Goal: Task Accomplishment & Management: Complete application form

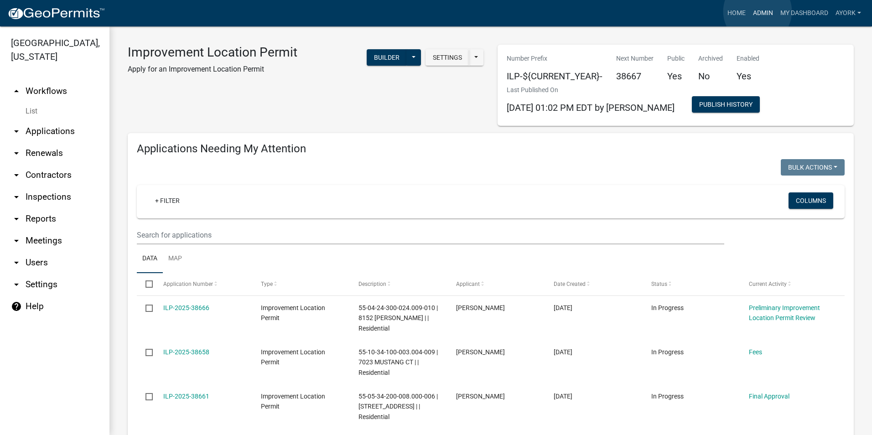
click at [757, 11] on link "Admin" at bounding box center [762, 13] width 27 height 17
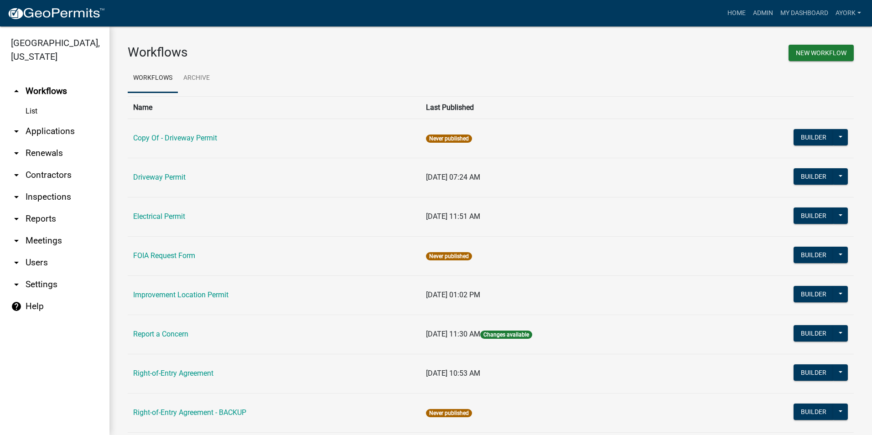
click at [167, 222] on td "Electrical Permit" at bounding box center [274, 216] width 293 height 39
click at [745, 12] on link "Home" at bounding box center [737, 13] width 26 height 17
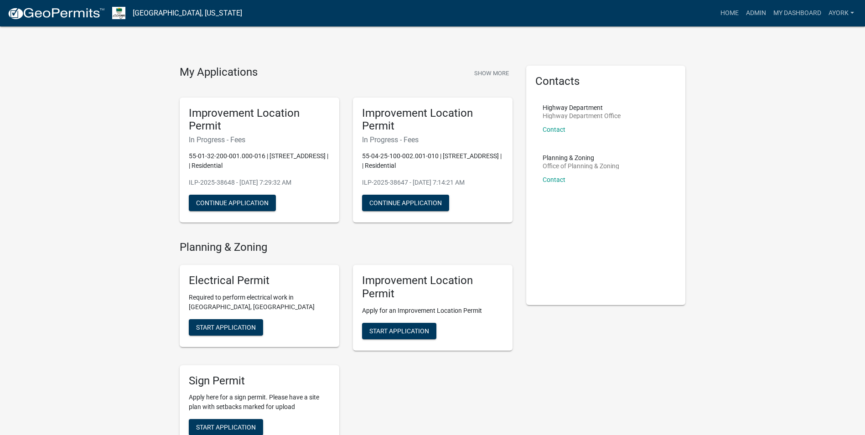
drag, startPoint x: 200, startPoint y: 336, endPoint x: 207, endPoint y: 337, distance: 7.0
click at [202, 336] on div "Electrical Permit Required to perform electrical work in [GEOGRAPHIC_DATA], IN …" at bounding box center [260, 306] width 160 height 82
click at [219, 329] on span "Start Application" at bounding box center [226, 326] width 60 height 7
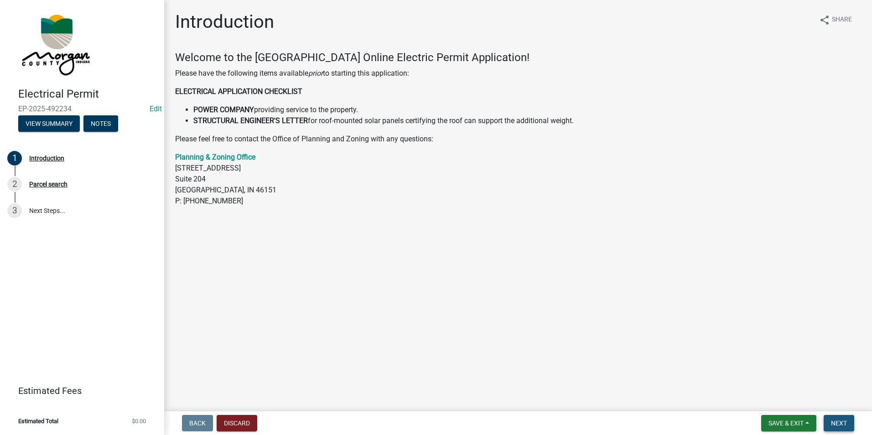
click at [840, 424] on span "Next" at bounding box center [839, 422] width 16 height 7
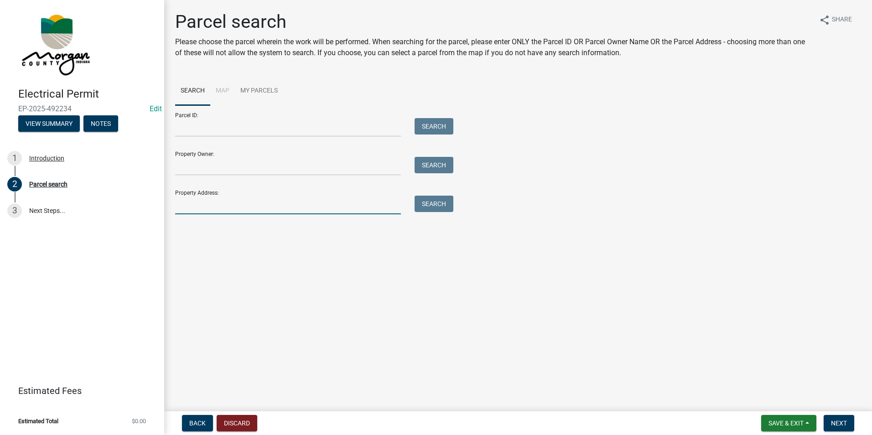
click at [220, 203] on input "Property Address:" at bounding box center [288, 205] width 226 height 19
type input "2535"
click at [436, 205] on button "Search" at bounding box center [433, 204] width 39 height 16
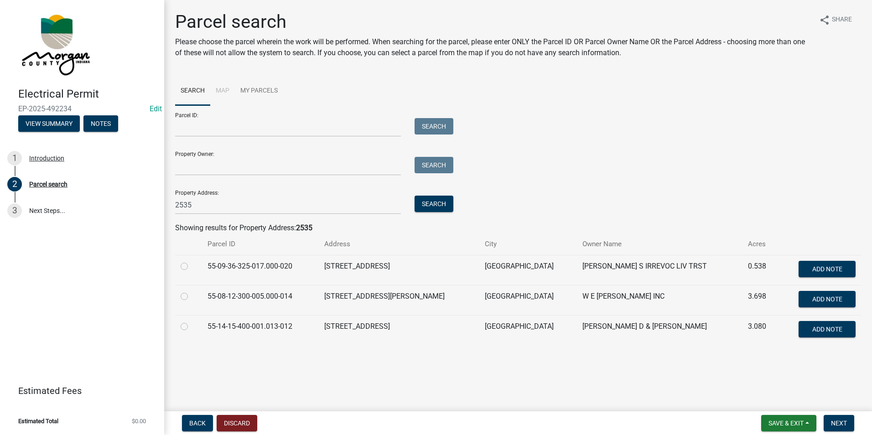
click at [191, 291] on label at bounding box center [191, 291] width 0 height 0
click at [191, 295] on input "radio" at bounding box center [194, 294] width 6 height 6
radio input "true"
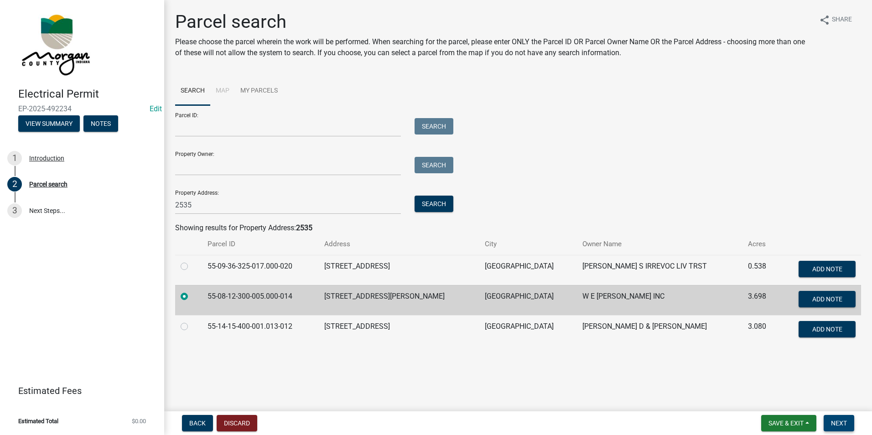
click at [843, 426] on span "Next" at bounding box center [839, 422] width 16 height 7
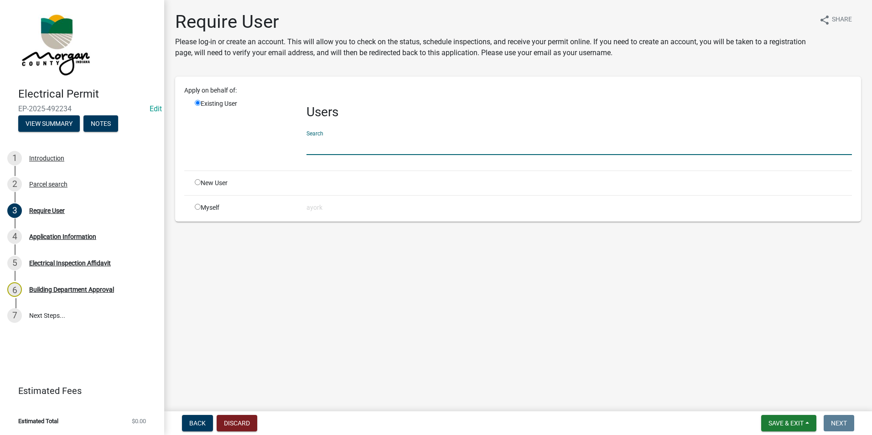
click at [381, 140] on input "text" at bounding box center [578, 145] width 545 height 19
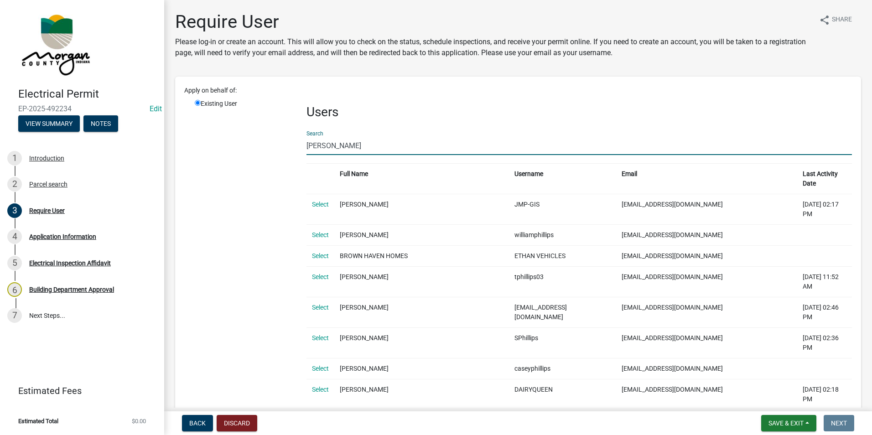
drag, startPoint x: 347, startPoint y: 144, endPoint x: 141, endPoint y: 133, distance: 206.9
click at [148, 137] on div "Electrical Permit EP-2025-492234 Edit View Summary Notes 1 Introduction 2 Parce…" at bounding box center [436, 217] width 872 height 435
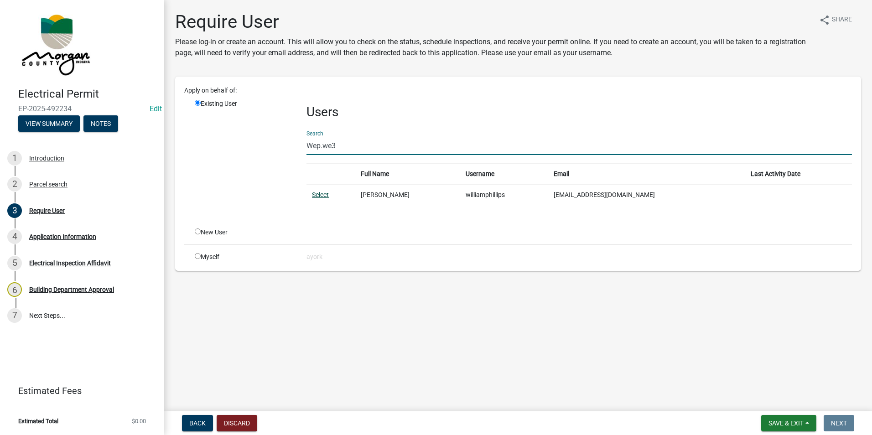
type input "Wep.we3"
click at [323, 195] on link "Select" at bounding box center [320, 194] width 17 height 7
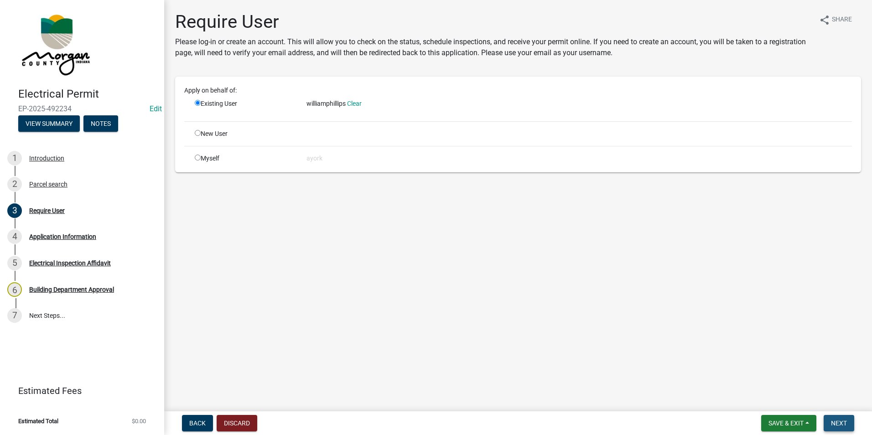
click at [838, 421] on span "Next" at bounding box center [839, 422] width 16 height 7
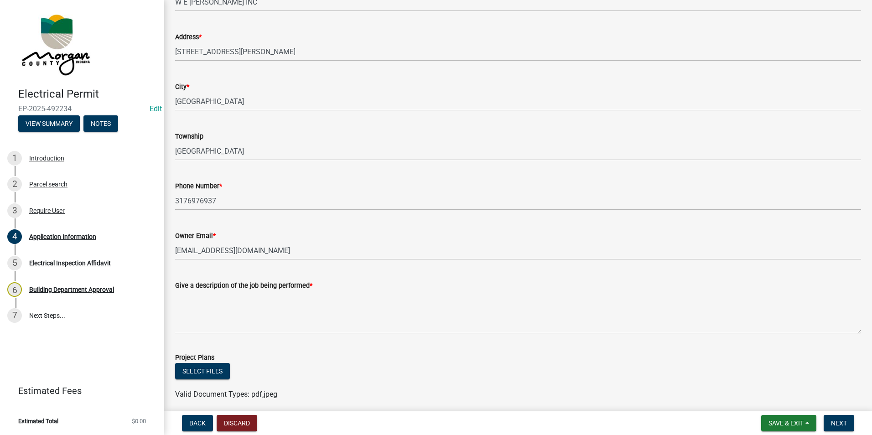
scroll to position [182, 0]
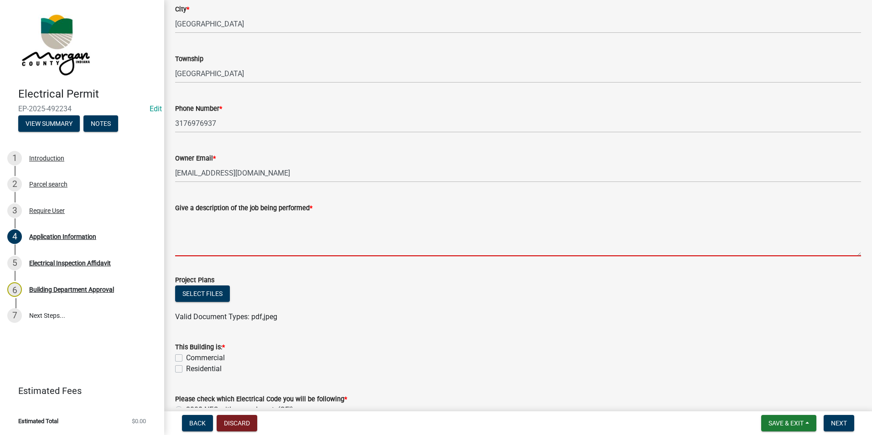
click at [263, 215] on textarea "Give a description of the job being performed *" at bounding box center [518, 234] width 686 height 43
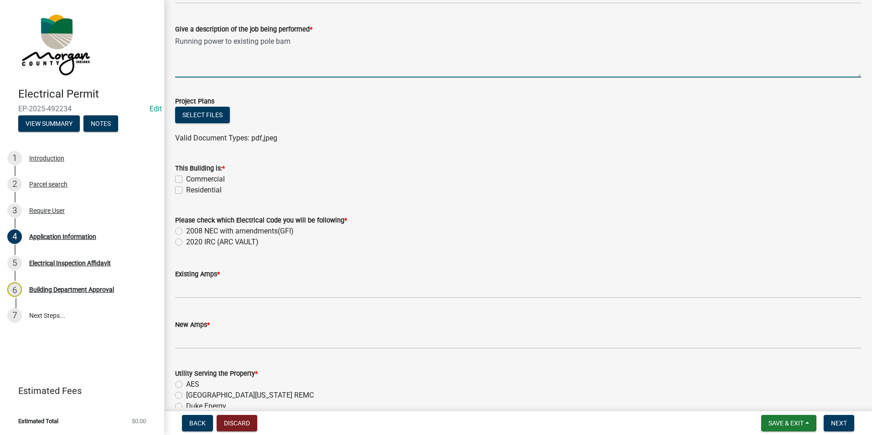
scroll to position [365, 0]
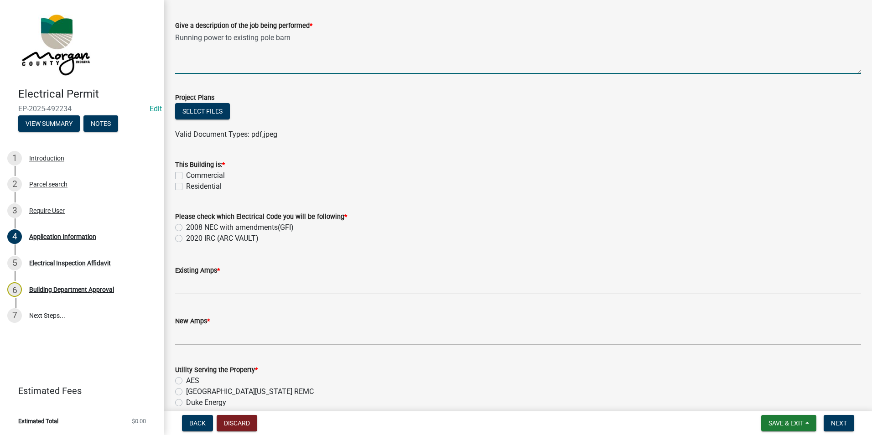
type textarea "Running power to existing pole barn"
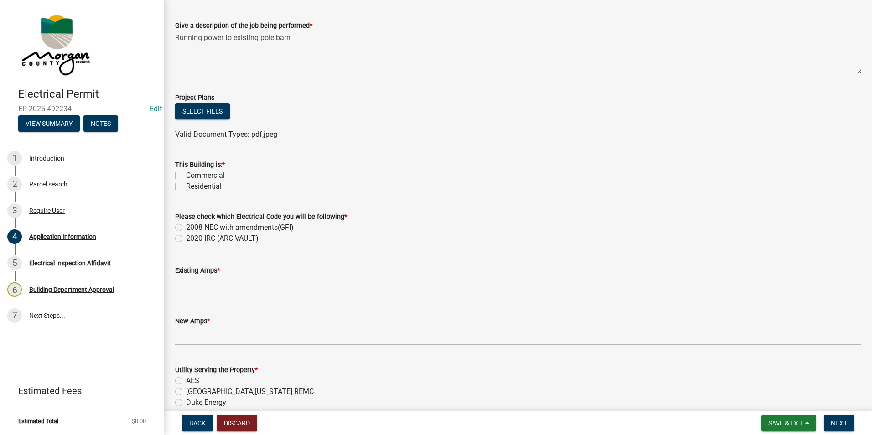
click at [186, 186] on label "Residential" at bounding box center [204, 186] width 36 height 11
click at [186, 186] on input "Residential" at bounding box center [189, 184] width 6 height 6
checkbox input "true"
checkbox input "false"
checkbox input "true"
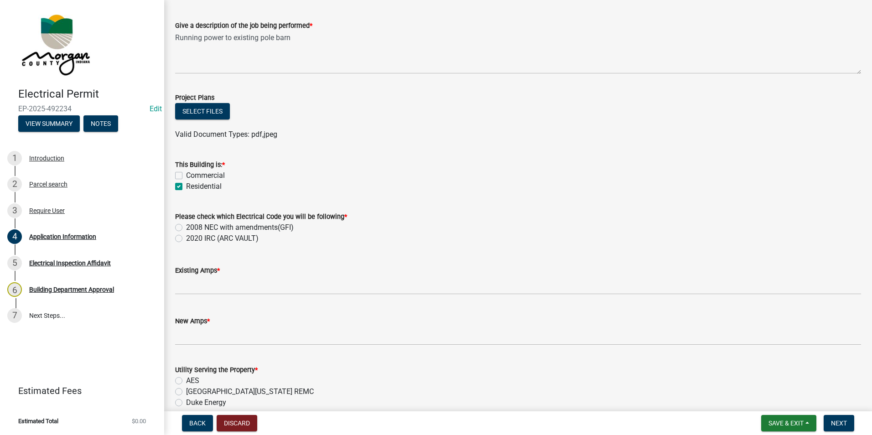
click at [186, 229] on label "2008 NEC with amendments(GFI)" at bounding box center [240, 227] width 108 height 11
click at [186, 228] on input "2008 NEC with amendments(GFI)" at bounding box center [189, 225] width 6 height 6
radio input "true"
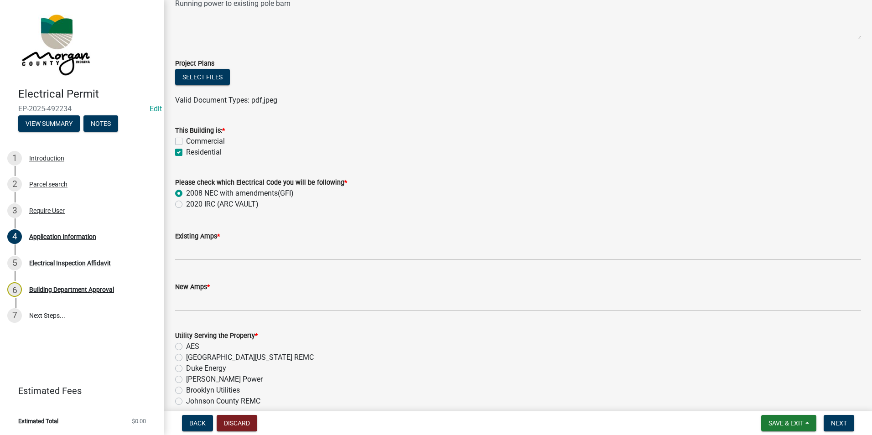
scroll to position [410, 0]
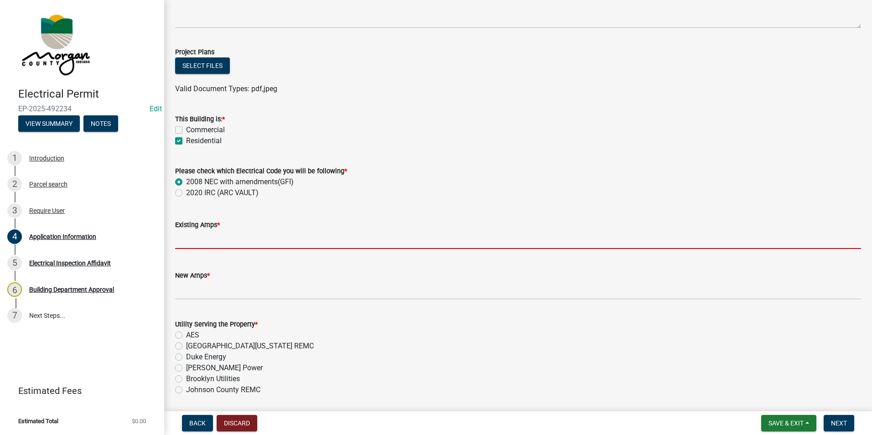
click at [206, 242] on input "text" at bounding box center [518, 239] width 686 height 19
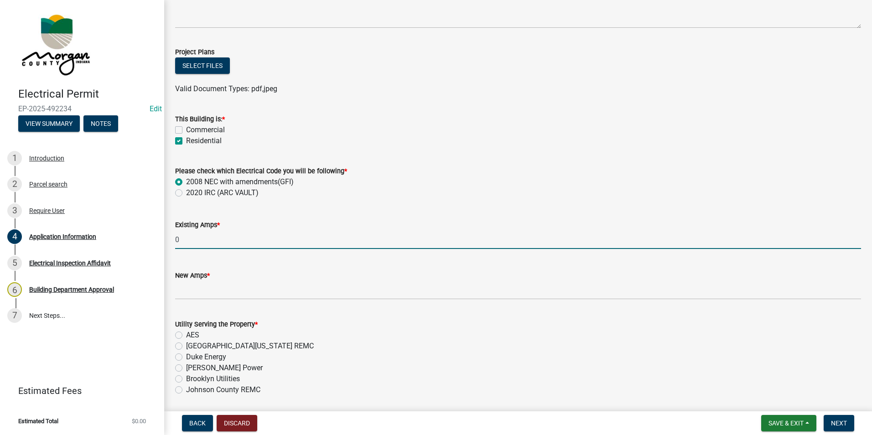
type input "0"
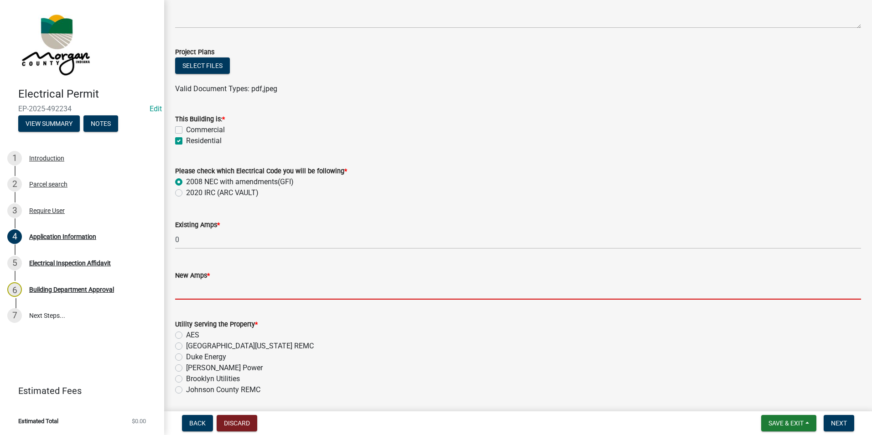
click at [230, 285] on input "text" at bounding box center [518, 290] width 686 height 19
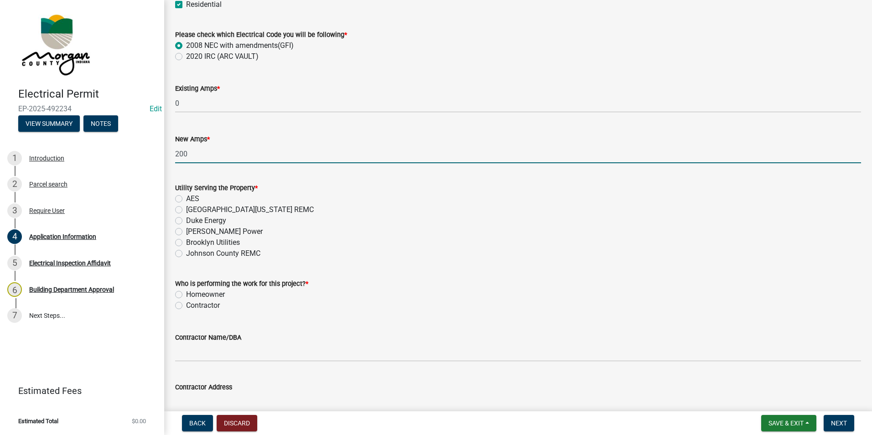
scroll to position [547, 0]
type input "200"
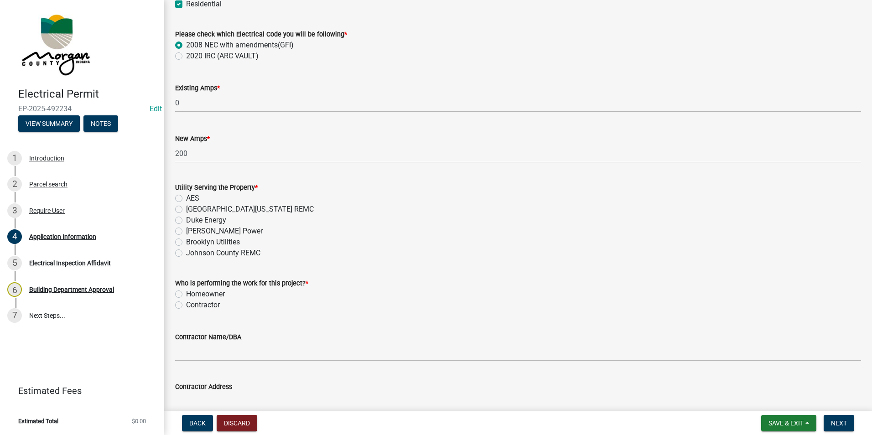
click at [186, 209] on label "[GEOGRAPHIC_DATA][US_STATE] REMC" at bounding box center [250, 209] width 128 height 11
click at [186, 209] on input "[GEOGRAPHIC_DATA][US_STATE] REMC" at bounding box center [189, 207] width 6 height 6
radio input "true"
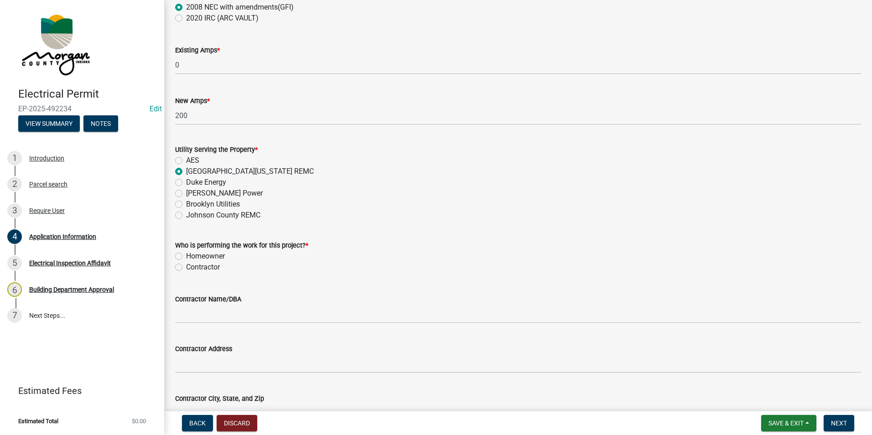
scroll to position [638, 0]
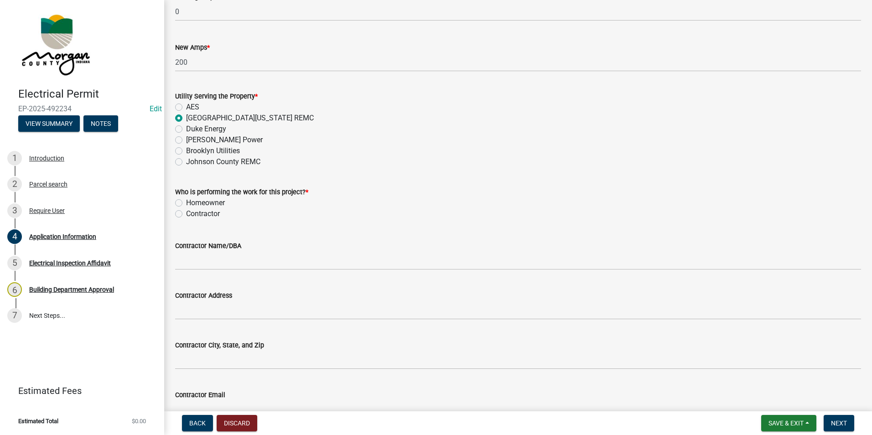
click at [186, 202] on label "Homeowner" at bounding box center [205, 202] width 39 height 11
click at [186, 202] on input "Homeowner" at bounding box center [189, 200] width 6 height 6
radio input "true"
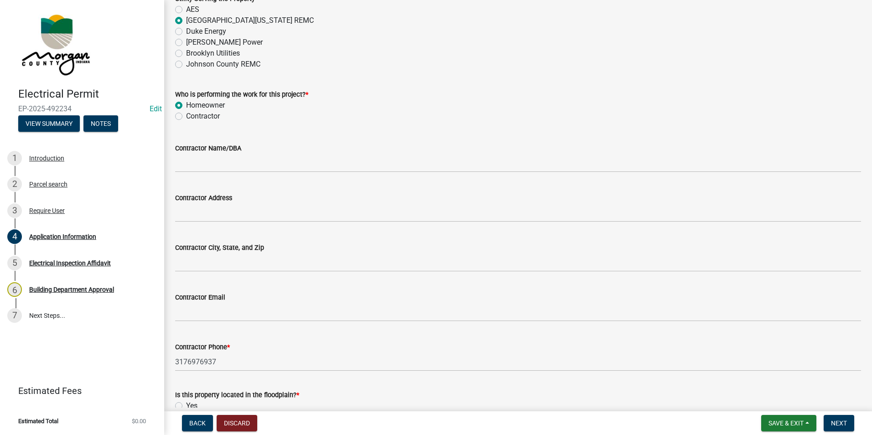
scroll to position [703, 0]
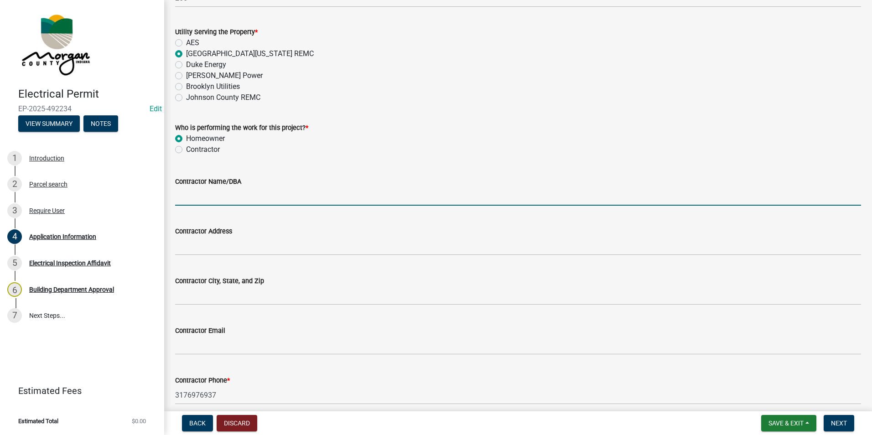
click at [207, 194] on input "Contractor Name/DBA" at bounding box center [518, 196] width 686 height 19
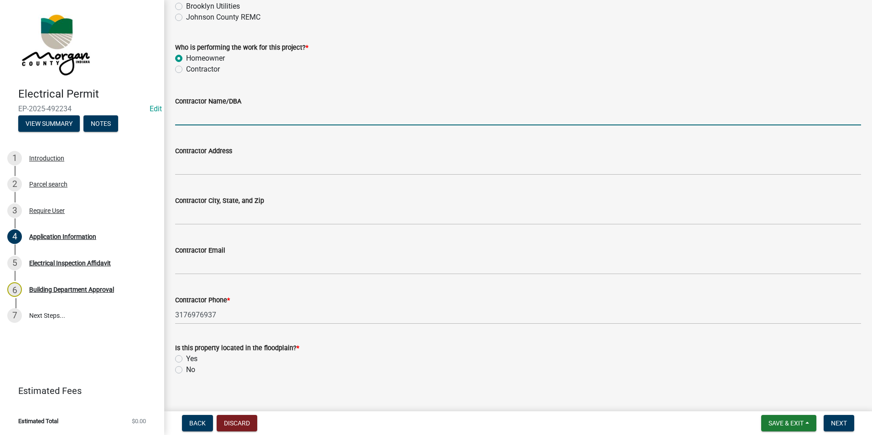
scroll to position [794, 0]
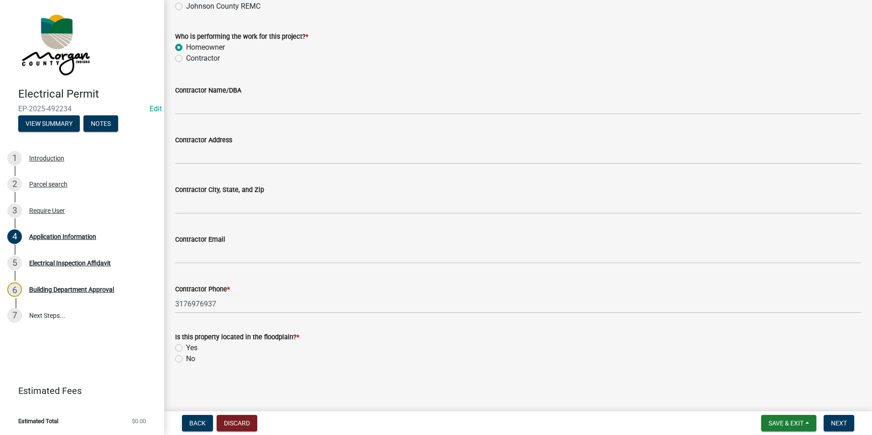
click at [186, 358] on label "No" at bounding box center [190, 358] width 9 height 11
click at [186, 358] on input "No" at bounding box center [189, 356] width 6 height 6
radio input "true"
click at [838, 433] on nav "Back Discard Save & Exit Save Save & Exit Next" at bounding box center [518, 423] width 708 height 24
click at [843, 423] on span "Next" at bounding box center [839, 422] width 16 height 7
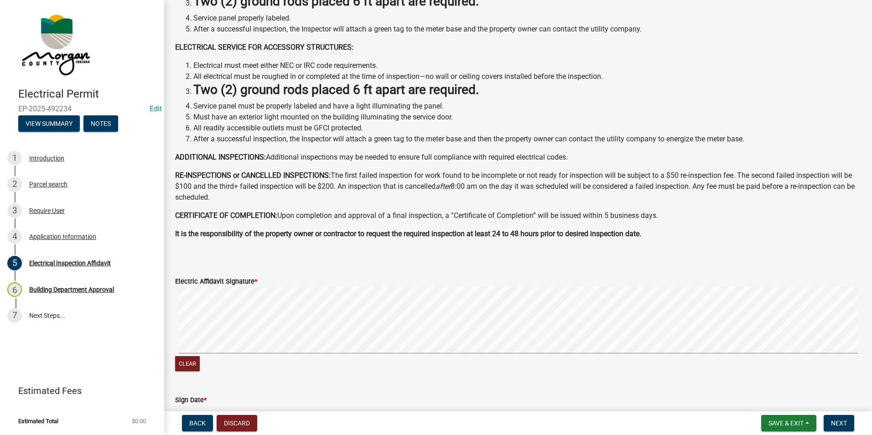
scroll to position [137, 0]
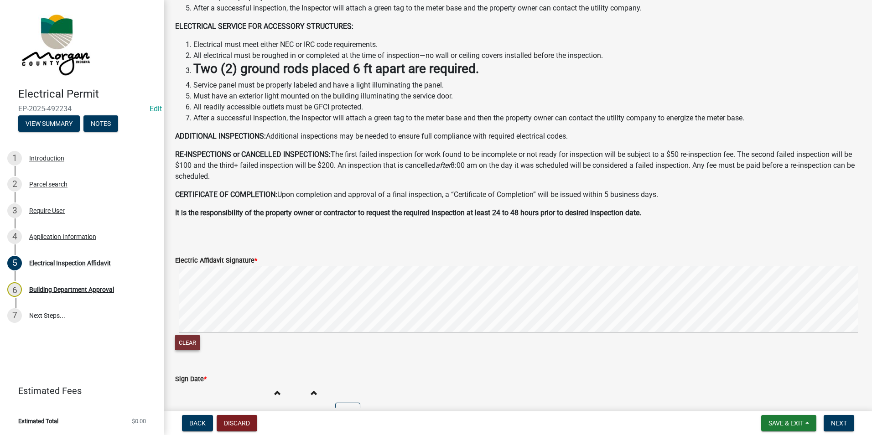
click at [198, 345] on button "Clear" at bounding box center [187, 342] width 25 height 15
click at [359, 335] on div "Clear" at bounding box center [518, 309] width 686 height 87
click at [594, 336] on div "Clear" at bounding box center [518, 309] width 686 height 87
click at [604, 337] on div "Clear" at bounding box center [518, 309] width 686 height 87
click at [613, 336] on div "Clear" at bounding box center [518, 309] width 686 height 87
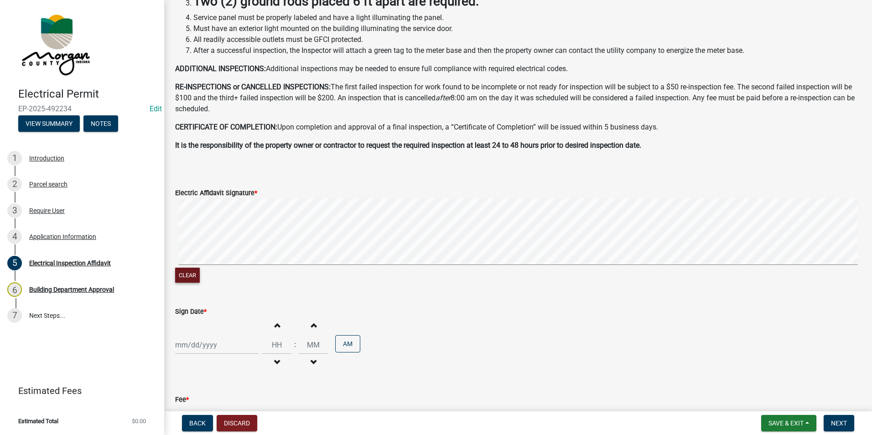
scroll to position [264, 0]
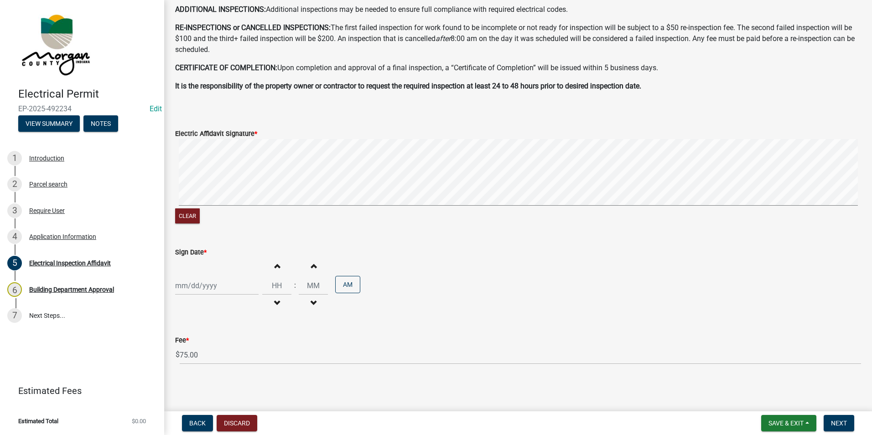
click at [225, 285] on div at bounding box center [216, 285] width 83 height 19
select select "10"
select select "2025"
click at [204, 221] on div "14" at bounding box center [198, 222] width 15 height 15
type input "[DATE]"
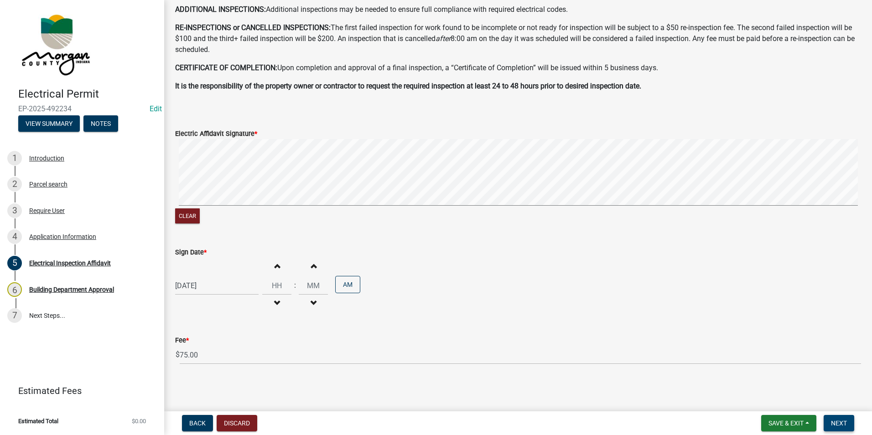
click at [844, 425] on span "Next" at bounding box center [839, 422] width 16 height 7
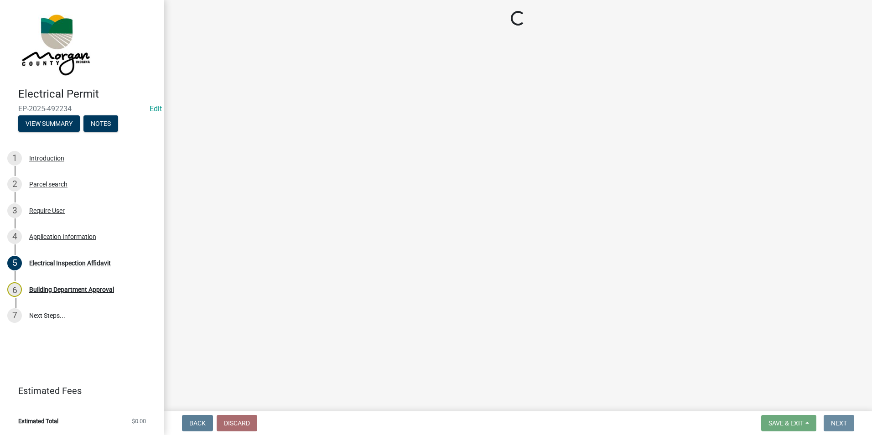
scroll to position [0, 0]
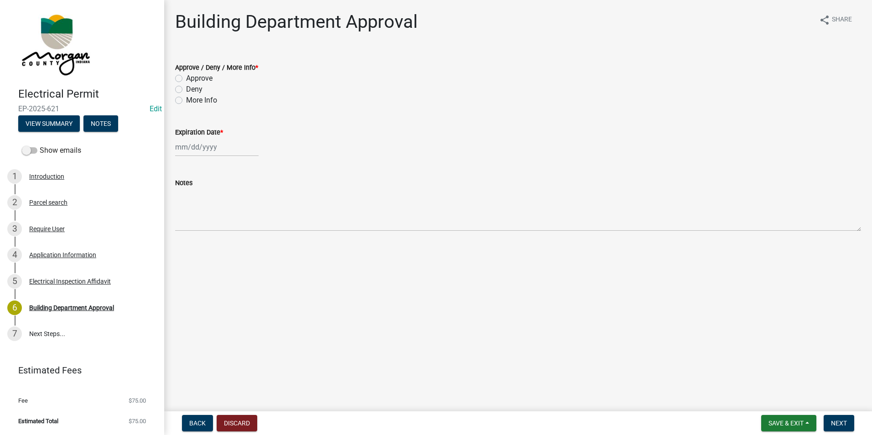
click at [186, 77] on label "Approve" at bounding box center [199, 78] width 26 height 11
click at [186, 77] on input "Approve" at bounding box center [189, 76] width 6 height 6
radio input "true"
click at [211, 148] on div at bounding box center [216, 147] width 83 height 19
select select "10"
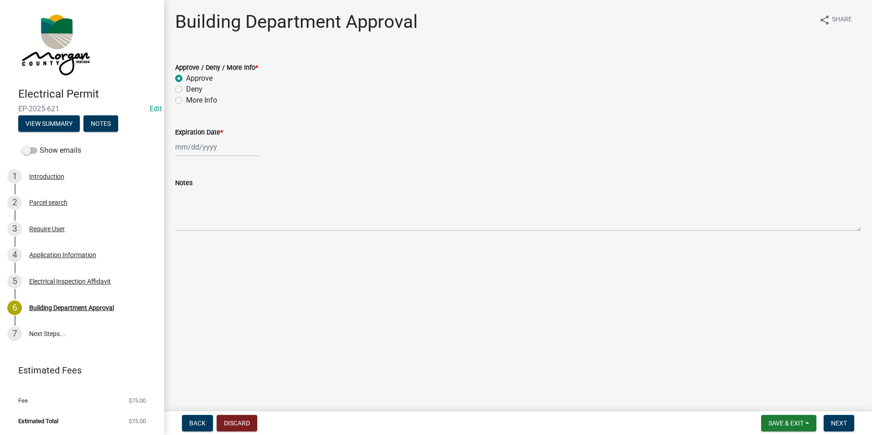
select select "2025"
click at [202, 224] on div "14" at bounding box center [198, 224] width 15 height 15
type input "[DATE]"
click at [221, 144] on div "[DATE]" at bounding box center [216, 147] width 83 height 19
select select "10"
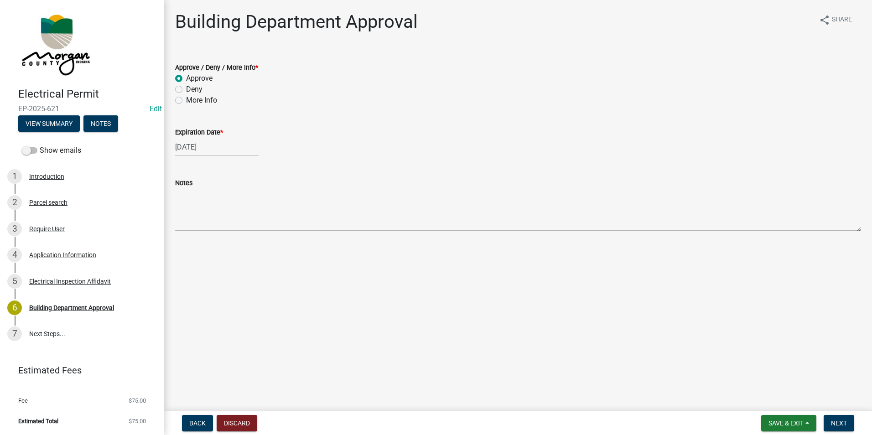
select select "2025"
drag, startPoint x: 212, startPoint y: 143, endPoint x: 221, endPoint y: 145, distance: 9.3
click at [215, 144] on input "[DATE]" at bounding box center [216, 147] width 83 height 19
type input "[DATE]"
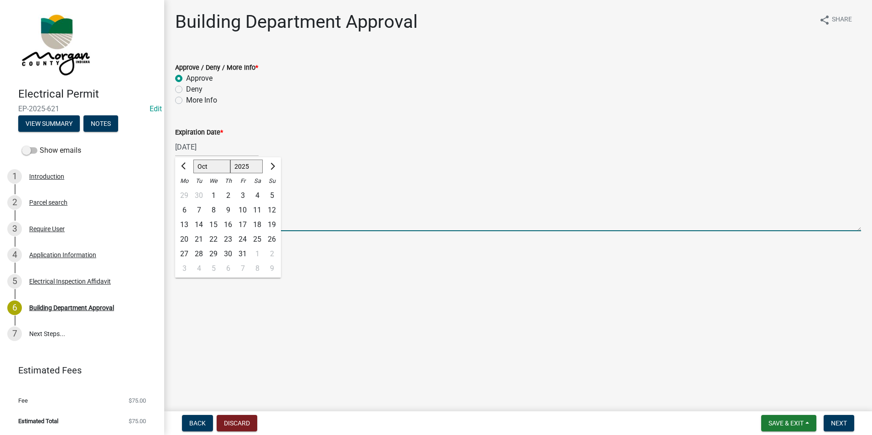
click at [524, 216] on textarea "Notes" at bounding box center [518, 209] width 686 height 43
click at [847, 428] on button "Next" at bounding box center [838, 423] width 31 height 16
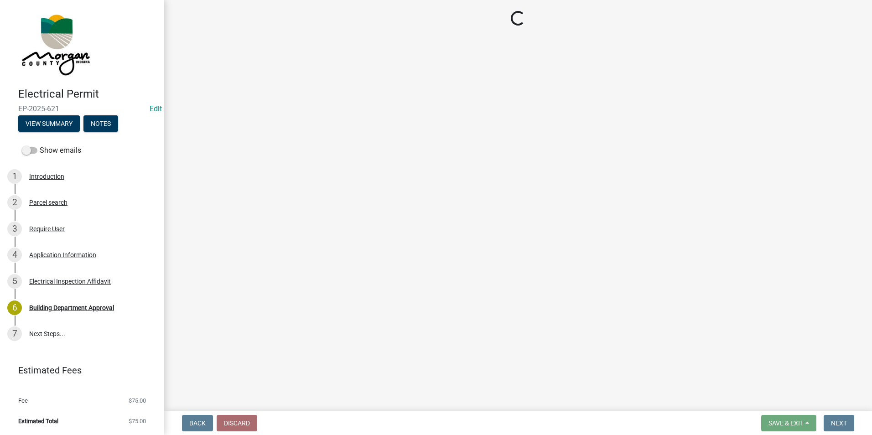
select select "3: 3"
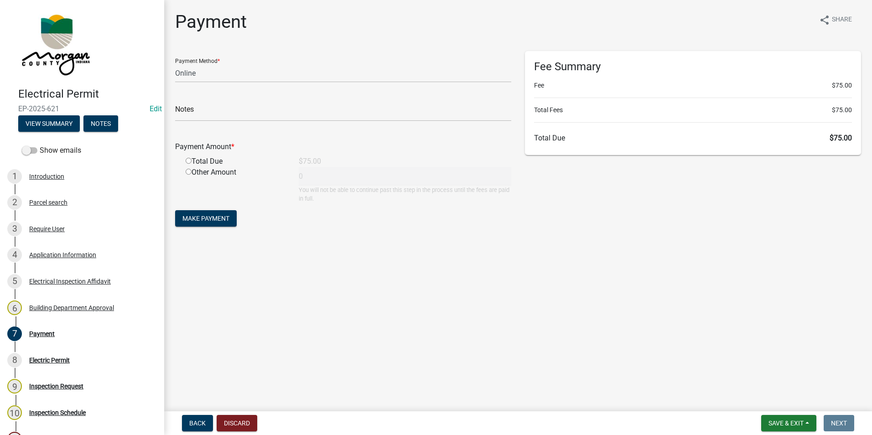
click at [188, 161] on input "radio" at bounding box center [189, 161] width 6 height 6
radio input "true"
type input "75"
click at [225, 67] on select "Credit Card POS Check Cash Online" at bounding box center [343, 73] width 336 height 19
select select "2: 1"
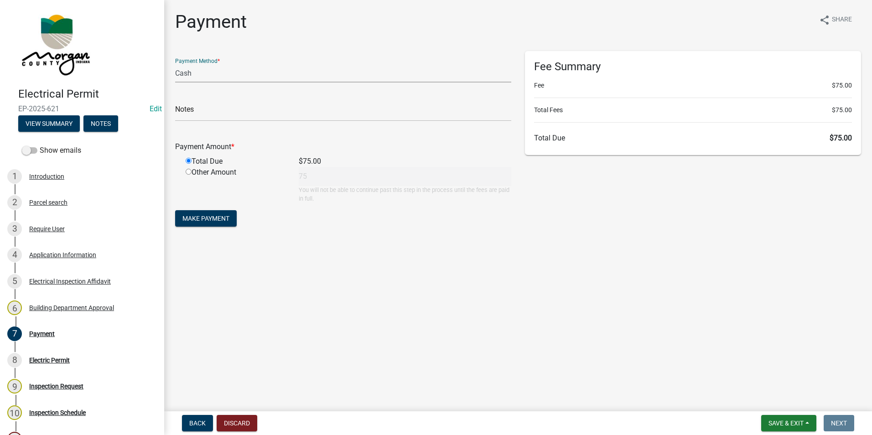
click at [175, 64] on select "Credit Card POS Check Cash Online" at bounding box center [343, 73] width 336 height 19
click at [223, 214] on button "Make Payment" at bounding box center [206, 218] width 62 height 16
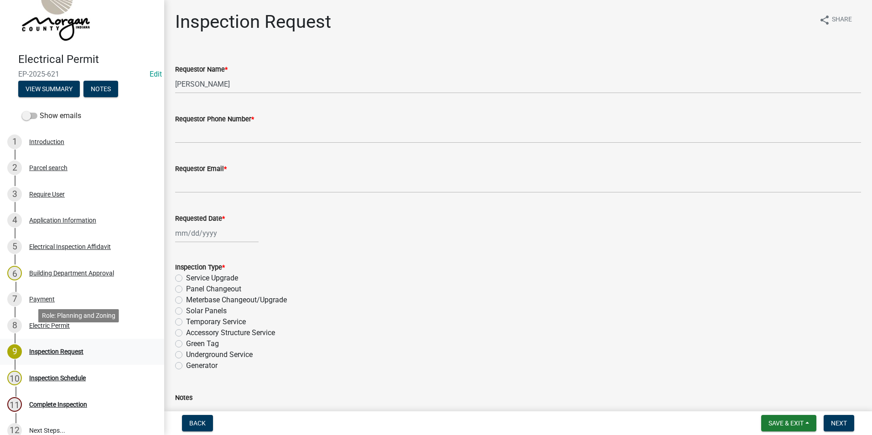
scroll to position [46, 0]
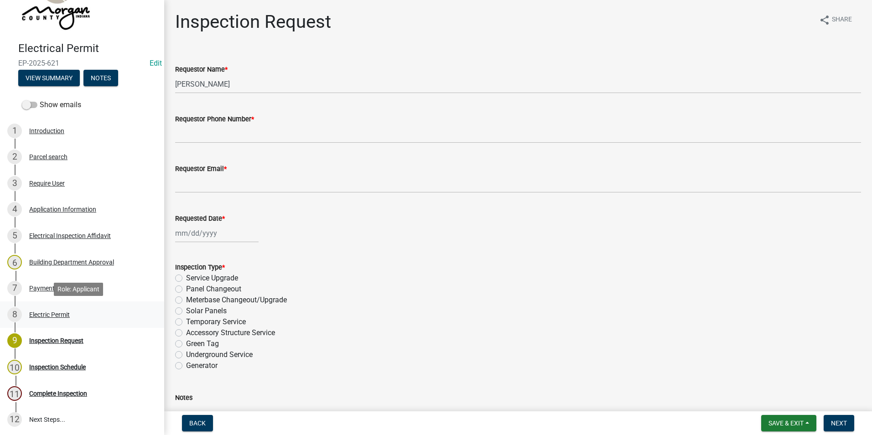
click at [45, 313] on div "Electric Permit" at bounding box center [49, 314] width 41 height 6
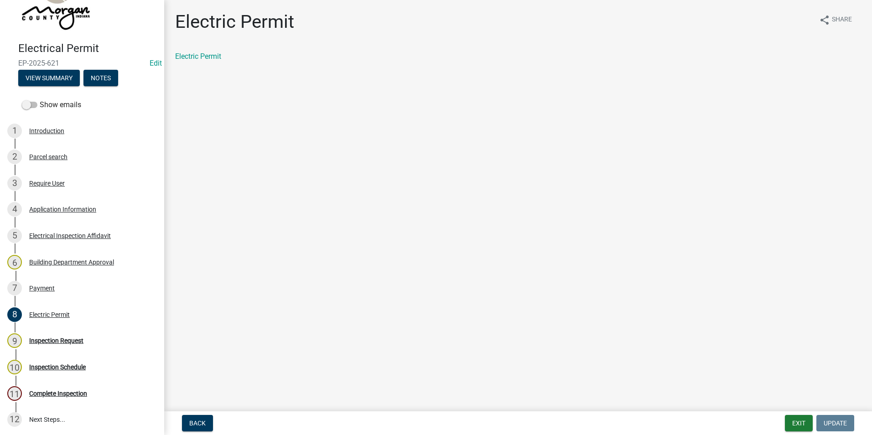
click at [181, 51] on div "Electric Permit" at bounding box center [518, 56] width 686 height 11
click at [183, 53] on link "Electric Permit" at bounding box center [198, 56] width 46 height 9
click at [792, 424] on button "Exit" at bounding box center [799, 423] width 28 height 16
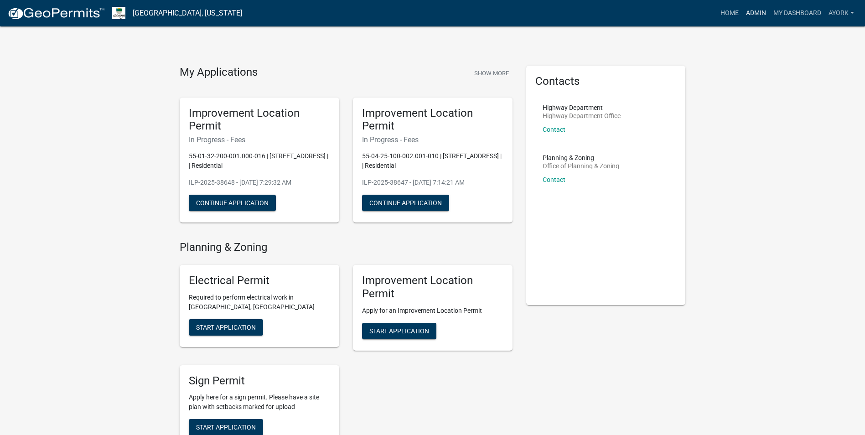
click at [760, 13] on link "Admin" at bounding box center [755, 13] width 27 height 17
